Goal: Task Accomplishment & Management: Manage account settings

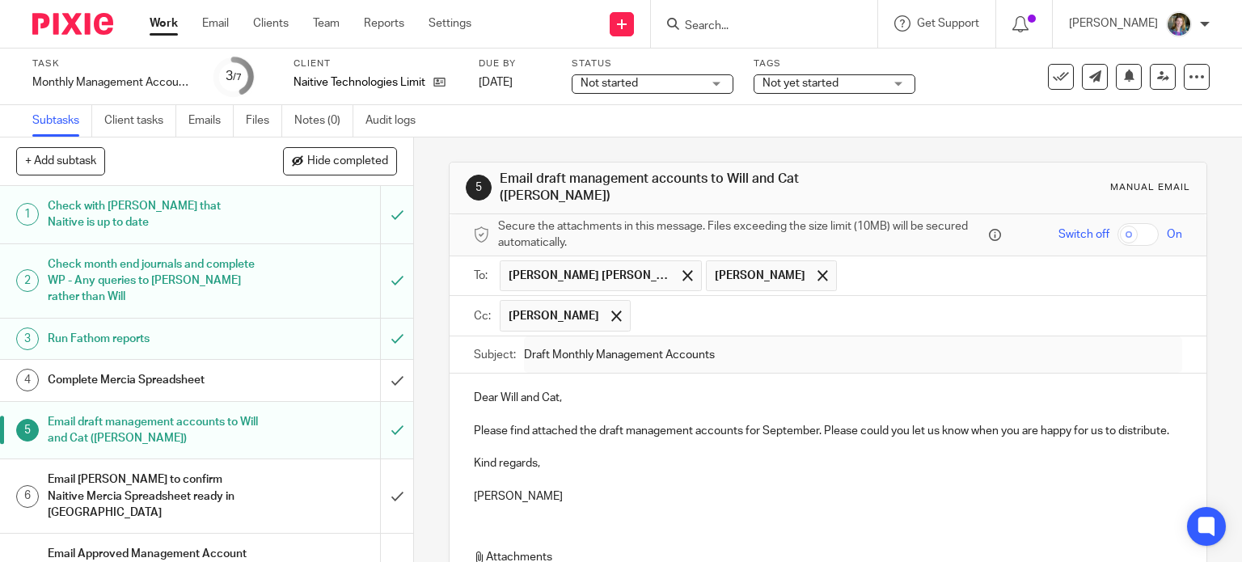
scroll to position [204, 0]
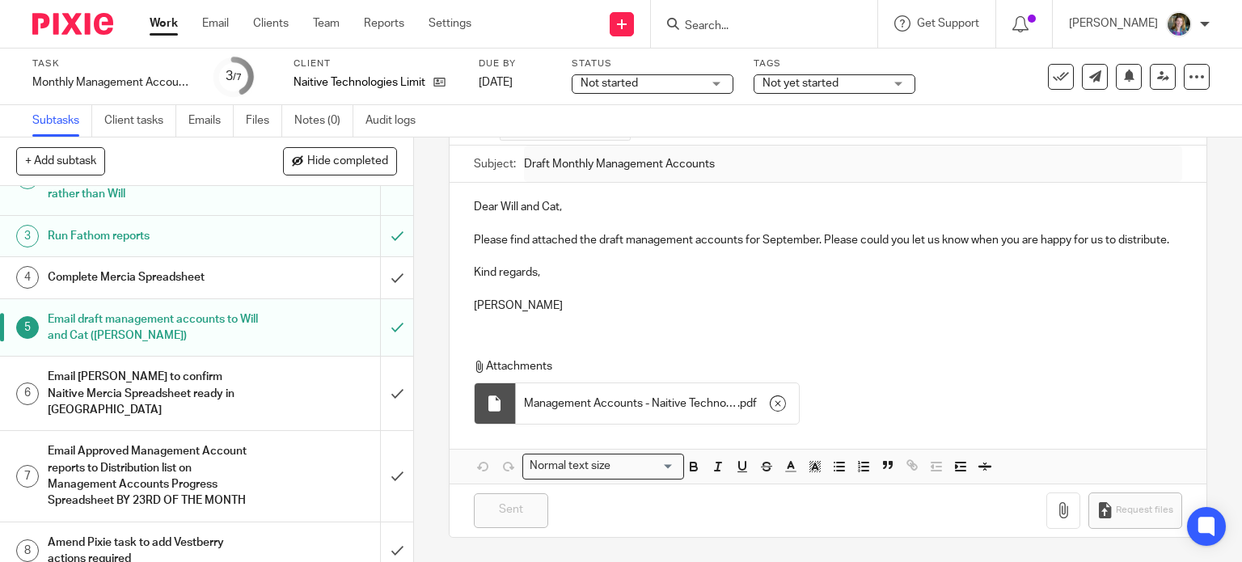
click at [1206, 23] on div at bounding box center [1205, 24] width 10 height 10
click at [162, 22] on link "Work" at bounding box center [164, 23] width 28 height 16
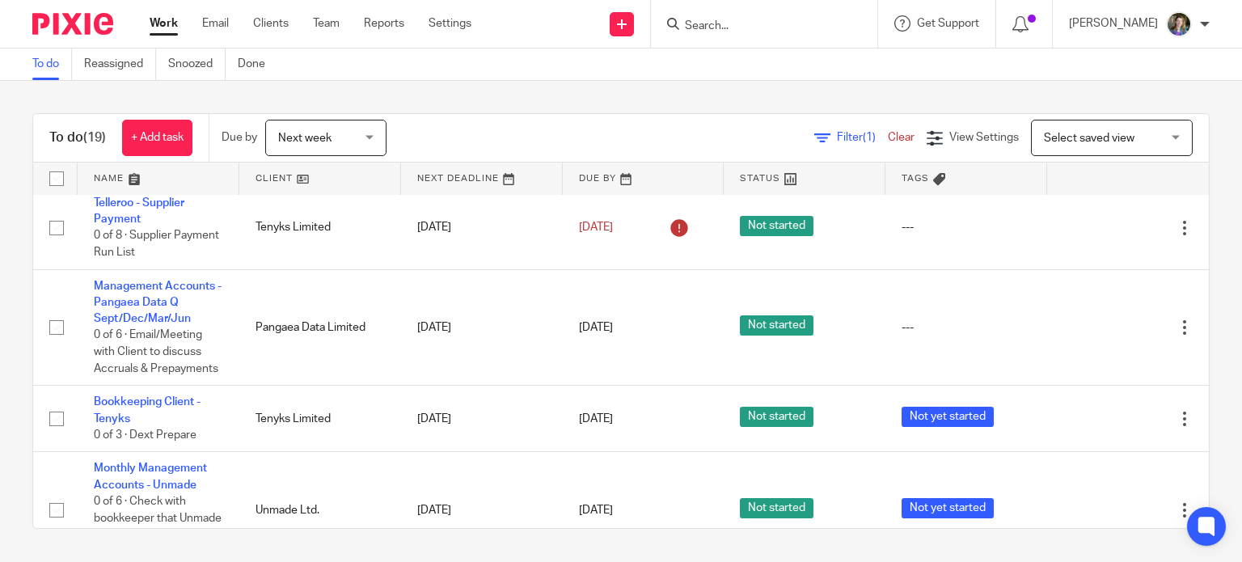
scroll to position [728, 0]
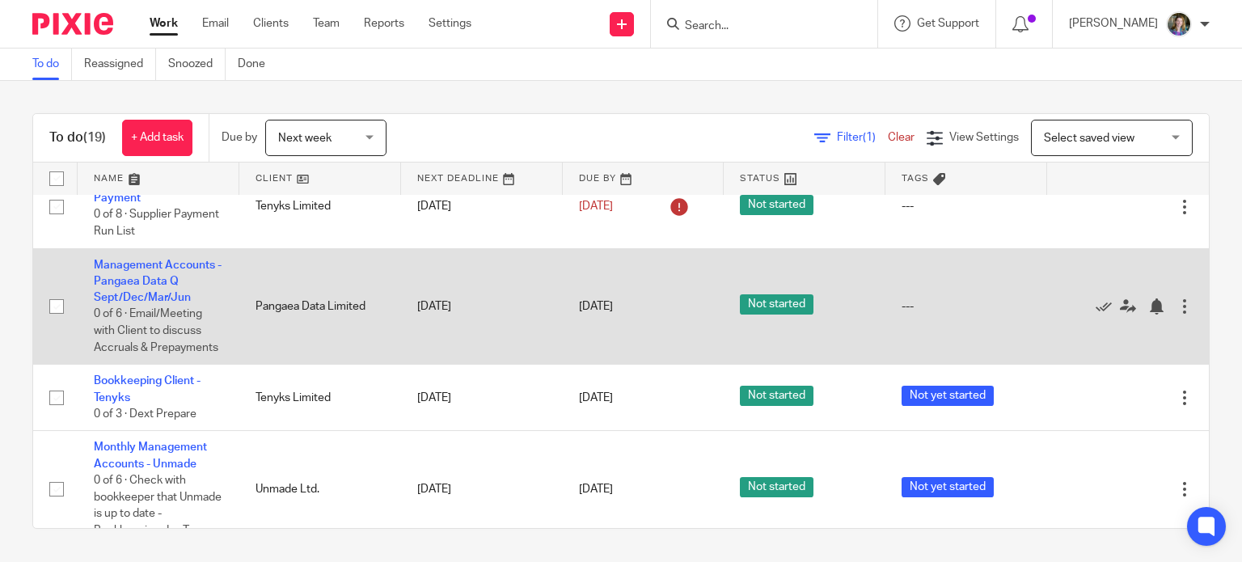
click at [243, 335] on td "Pangaea Data Limited" at bounding box center [320, 306] width 162 height 116
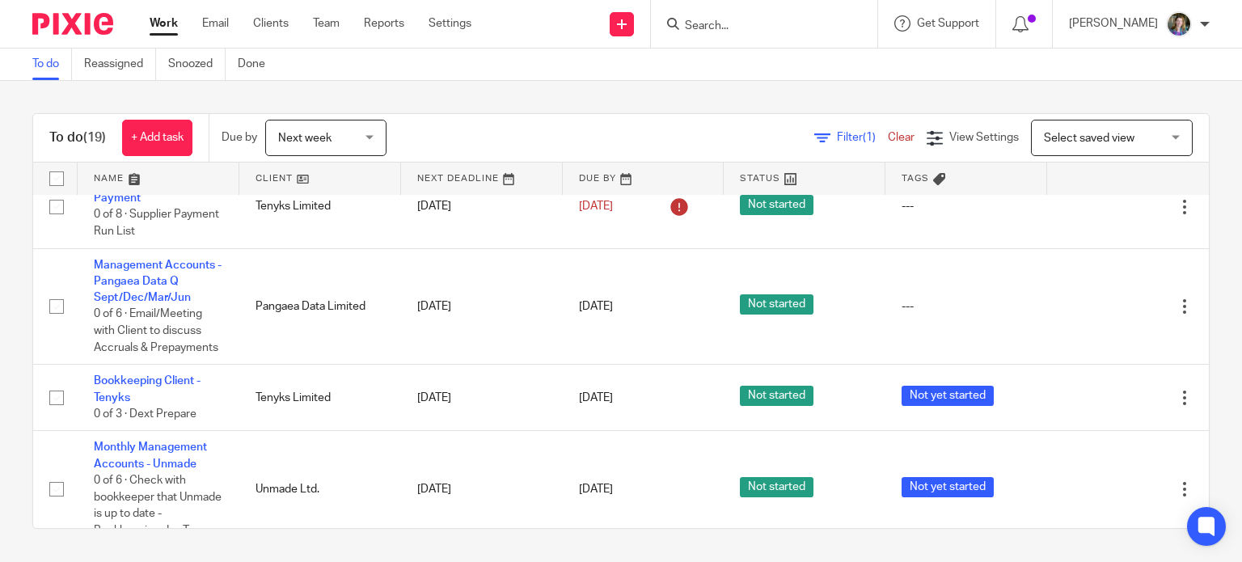
click at [1206, 21] on div at bounding box center [1205, 24] width 10 height 10
click at [1151, 111] on span "Logout" at bounding box center [1135, 112] width 36 height 11
